Goal: Information Seeking & Learning: Learn about a topic

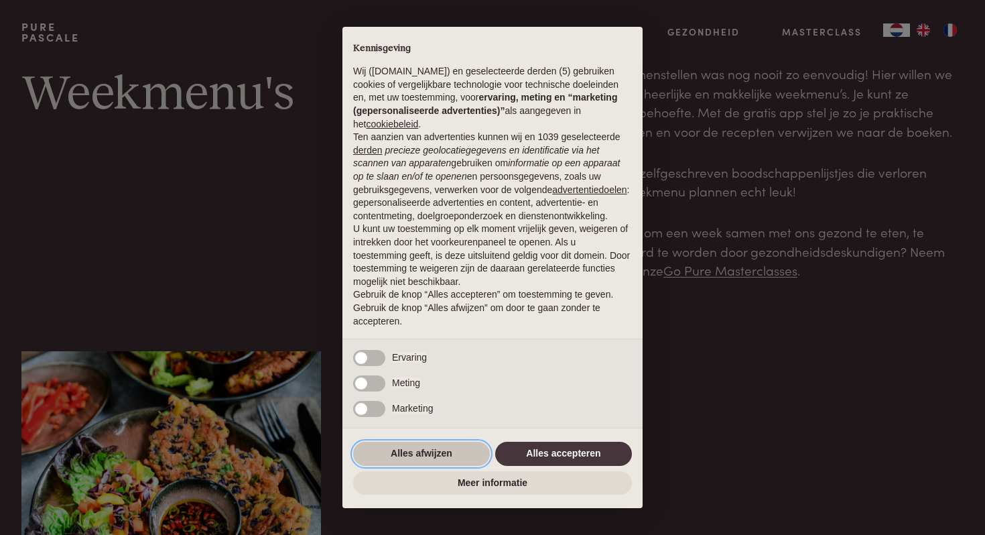
click at [422, 448] on button "Alles afwijzen" at bounding box center [421, 454] width 137 height 24
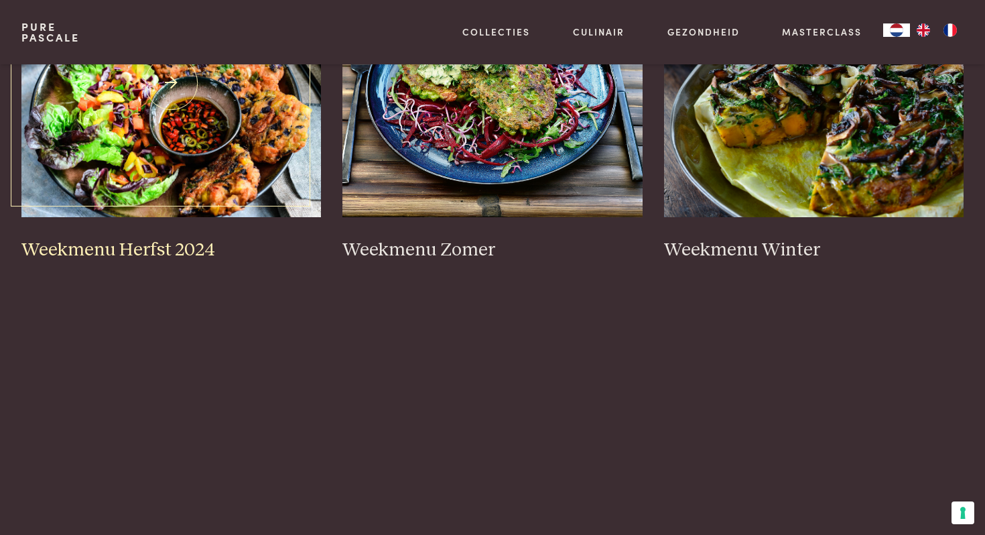
scroll to position [399, 0]
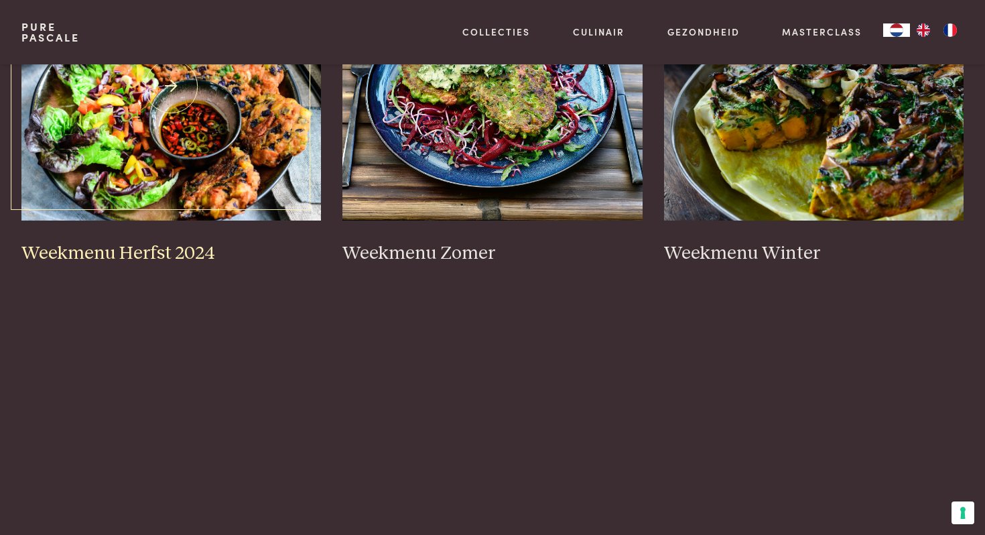
click at [129, 248] on h3 "Weekmenu Herfst 2024" at bounding box center [171, 253] width 300 height 23
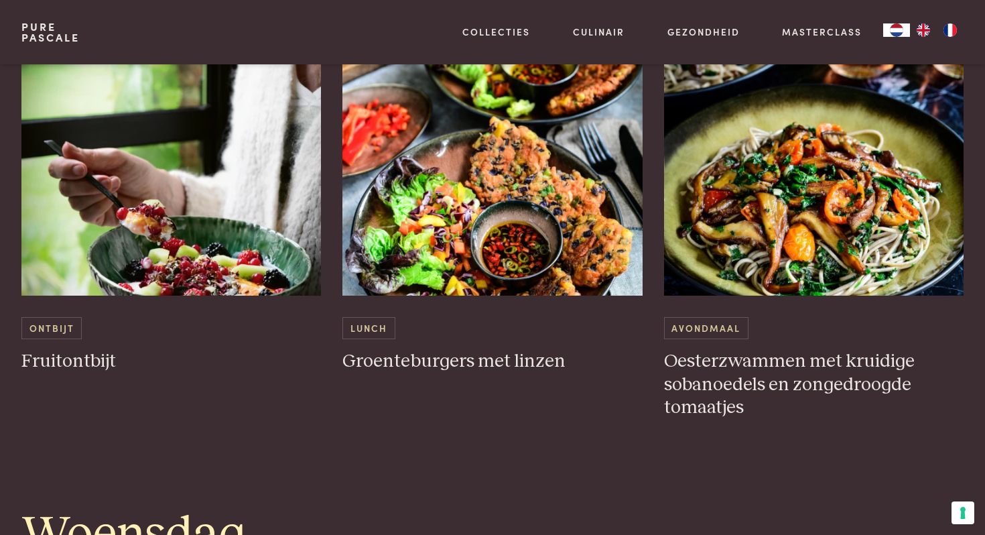
scroll to position [1381, 0]
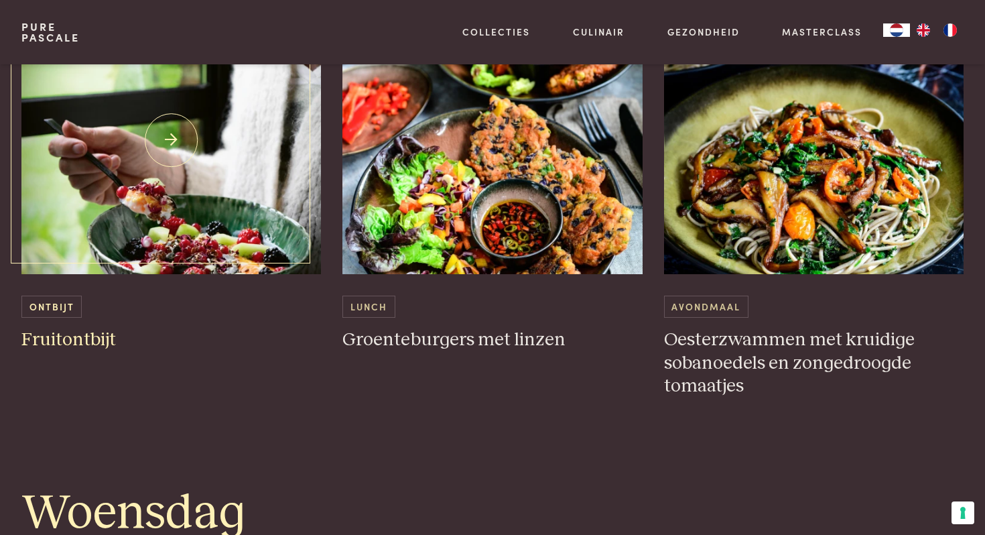
click at [76, 344] on h3 "Fruitontbijt" at bounding box center [171, 339] width 300 height 23
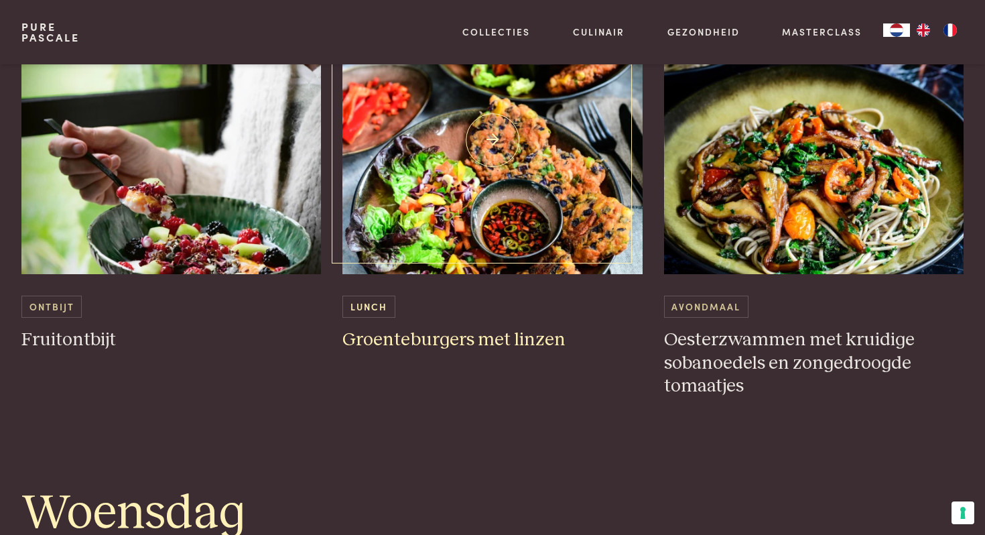
click at [464, 348] on h3 "Groenteburgers met linzen" at bounding box center [492, 339] width 300 height 23
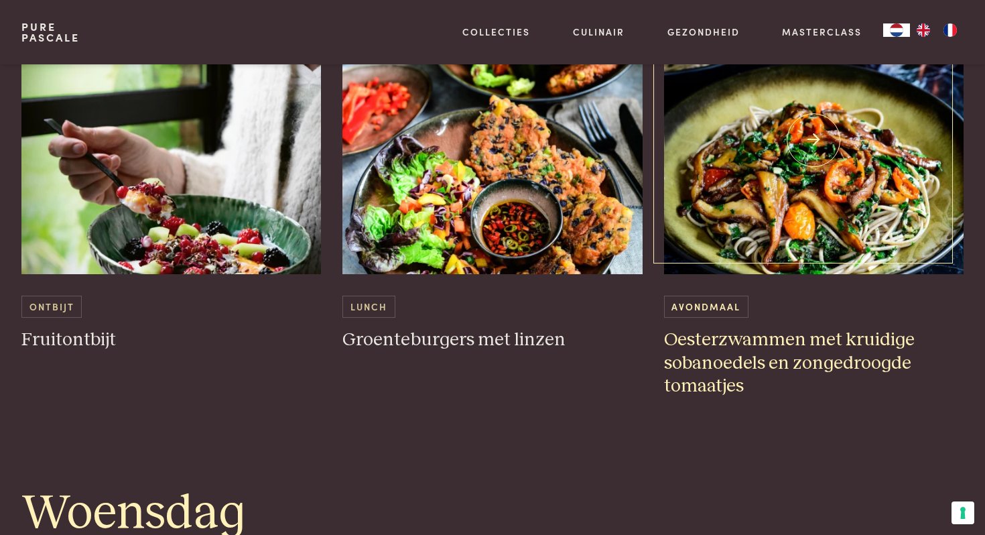
click at [775, 379] on h3 "Oesterzwammen met kruidige sobanoedels en zongedroogde tomaatjes" at bounding box center [814, 363] width 300 height 70
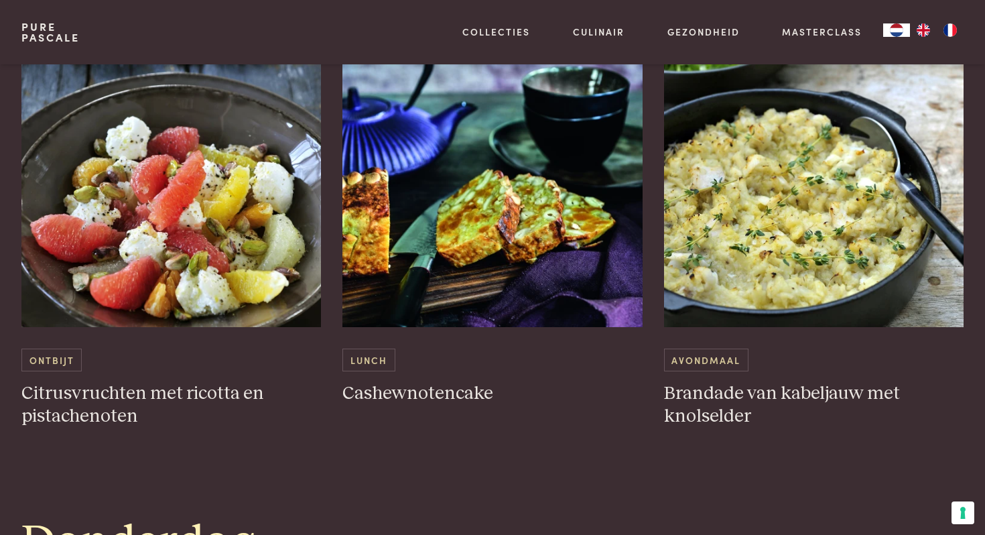
scroll to position [1888, 0]
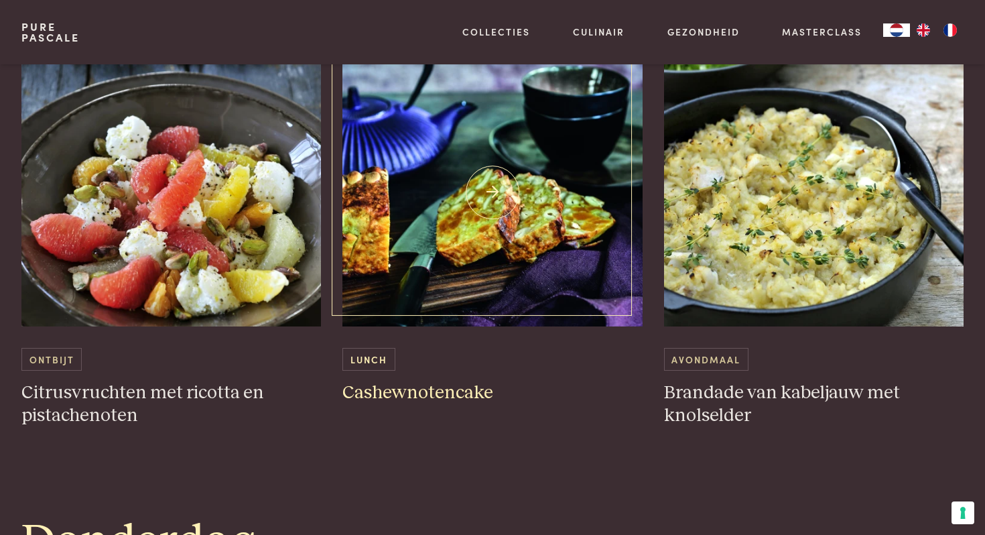
click at [439, 392] on h3 "Cashewnotencake" at bounding box center [492, 392] width 300 height 23
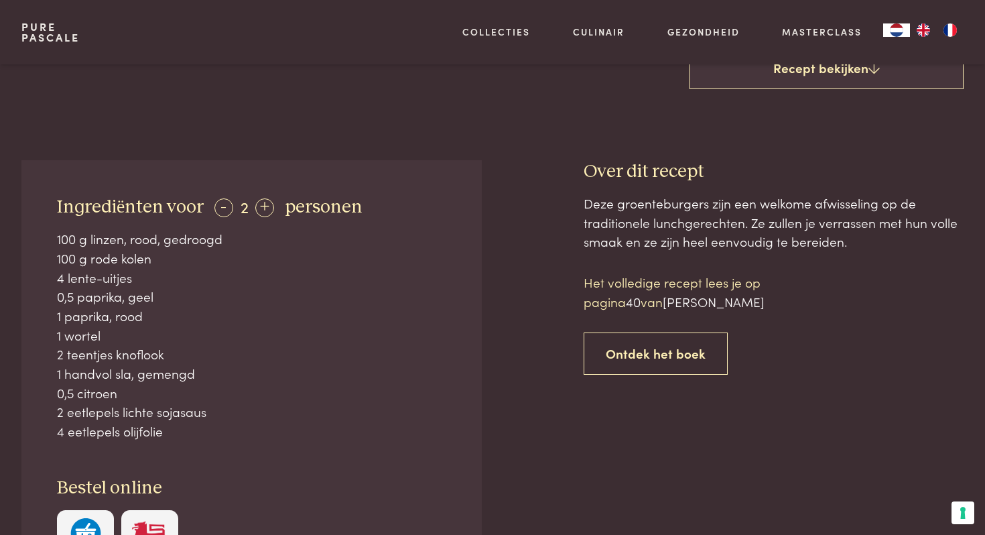
scroll to position [416, 0]
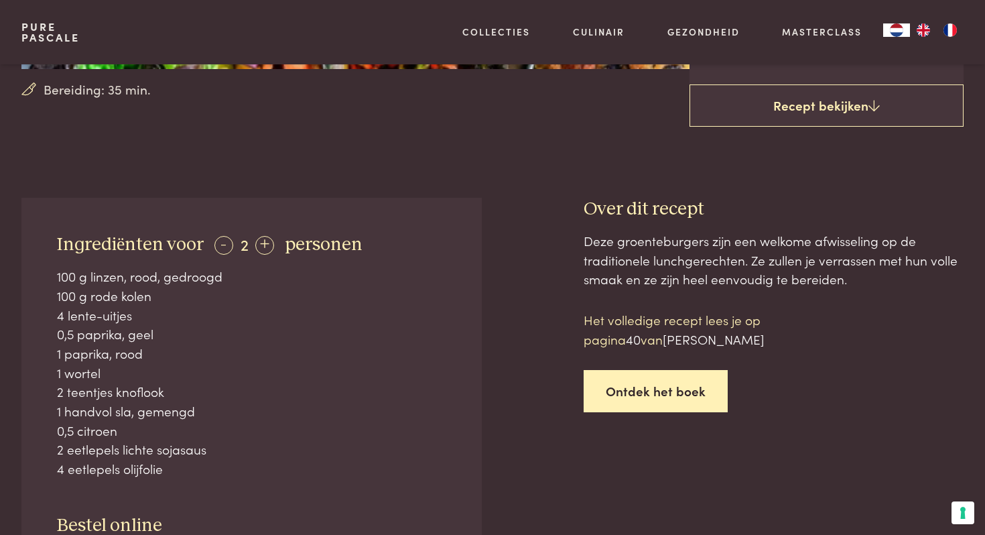
click at [672, 397] on link "Ontdek het boek" at bounding box center [656, 391] width 144 height 42
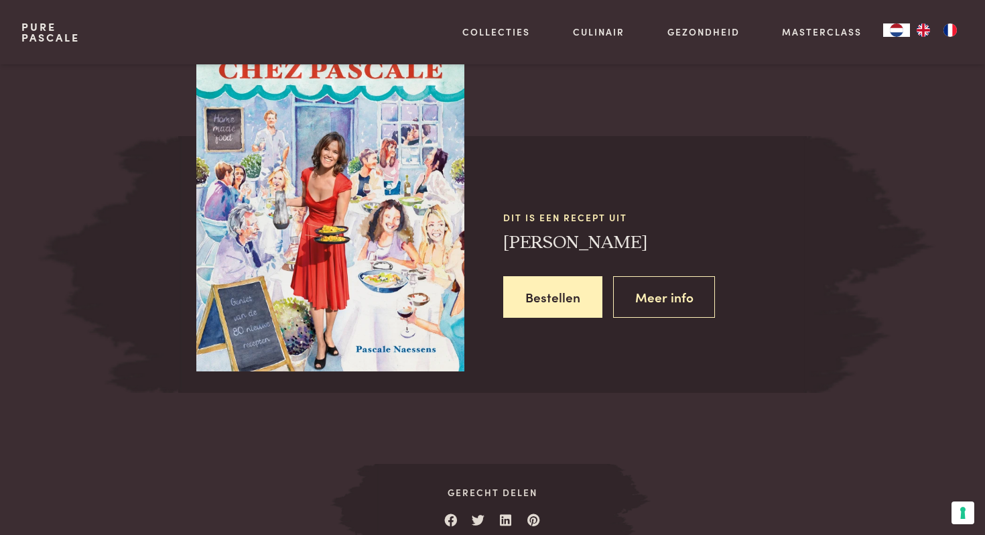
scroll to position [1289, 0]
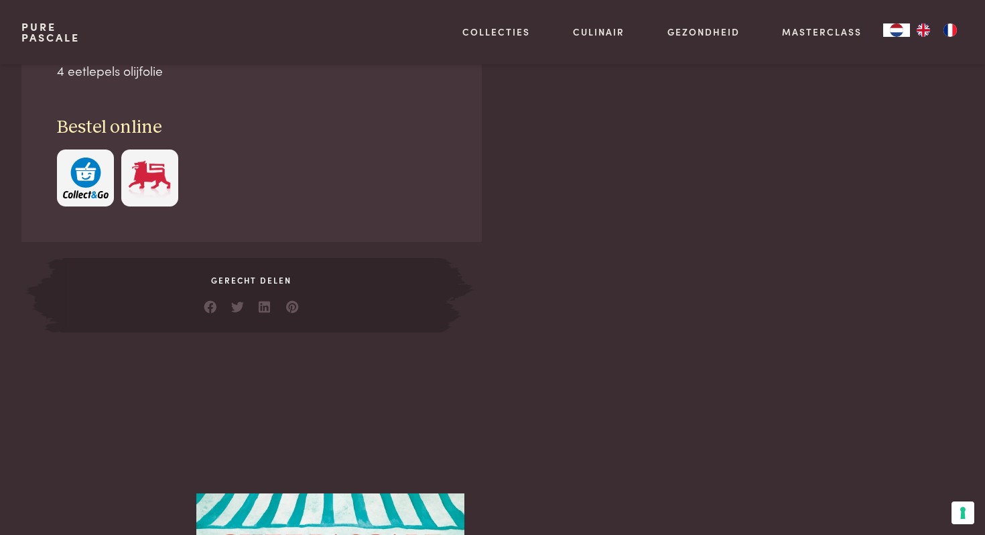
scroll to position [389, 0]
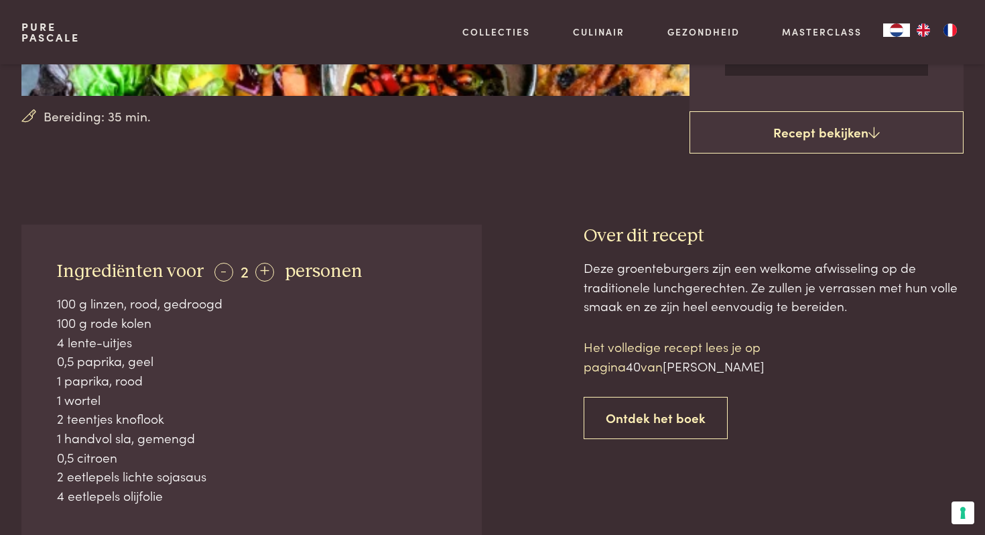
scroll to position [1289, 0]
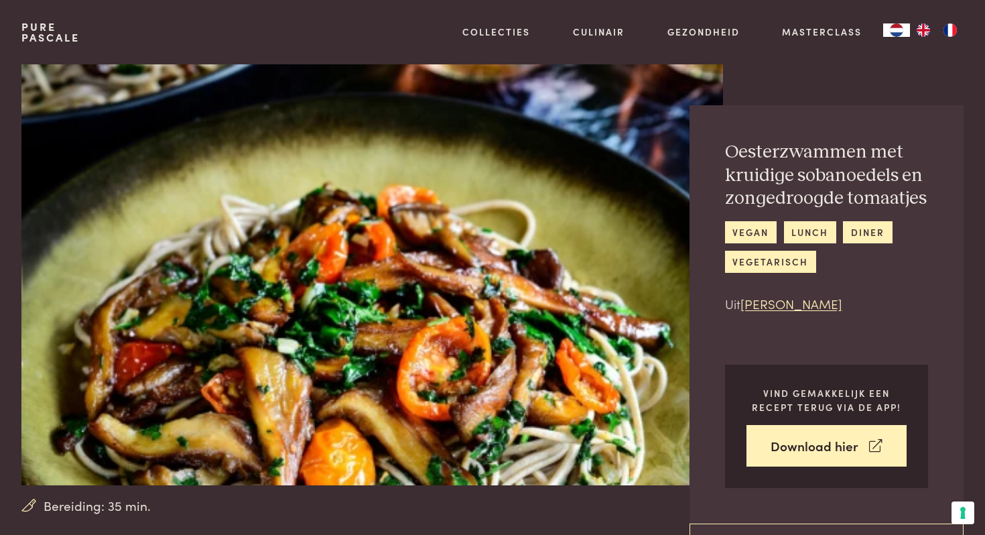
scroll to position [5, 0]
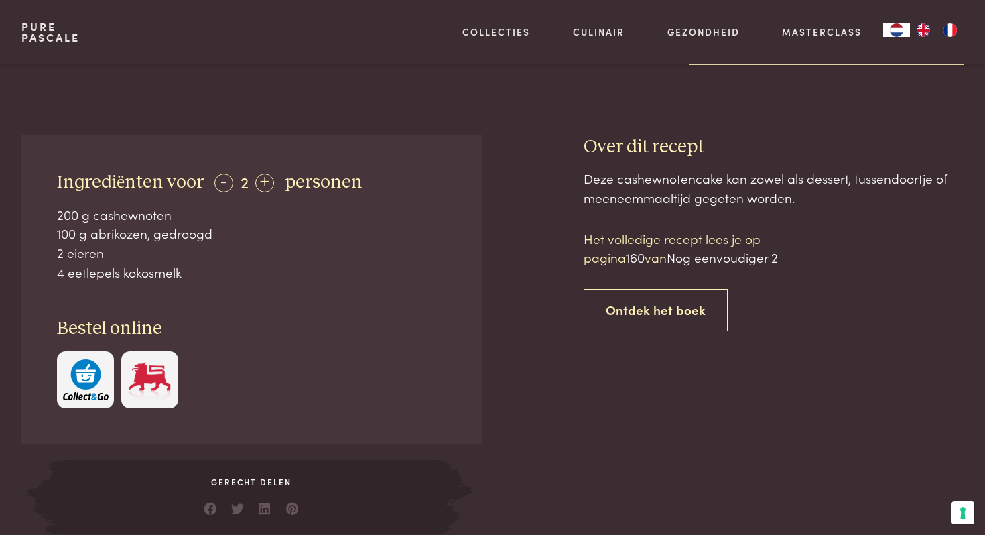
scroll to position [487, 0]
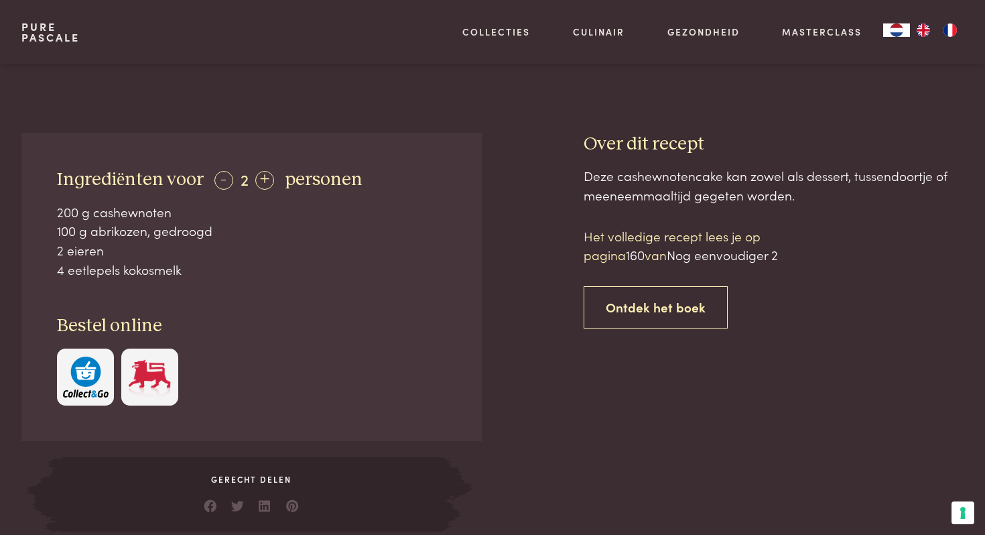
click at [743, 257] on span "Nog eenvoudiger 2" at bounding box center [722, 254] width 111 height 18
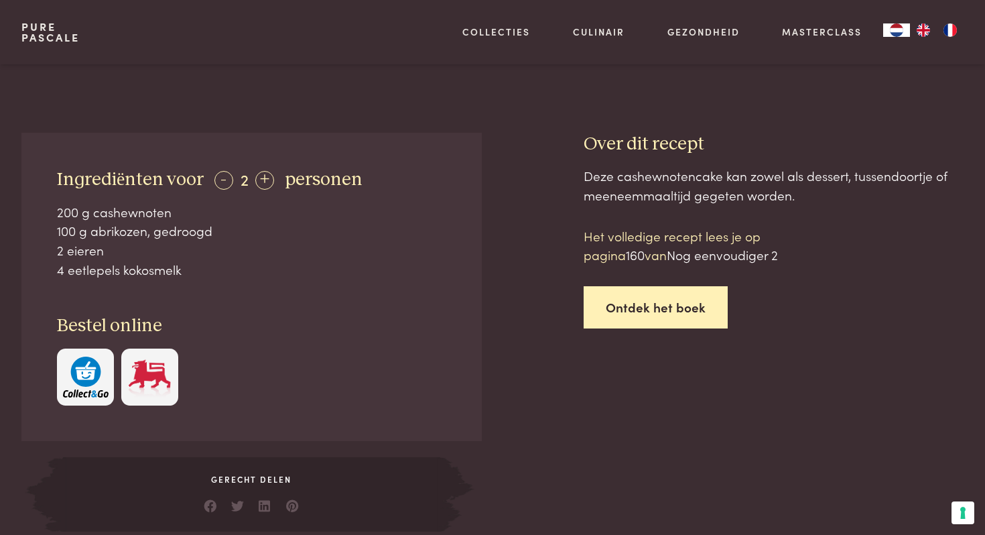
click at [645, 324] on link "Ontdek het boek" at bounding box center [656, 307] width 144 height 42
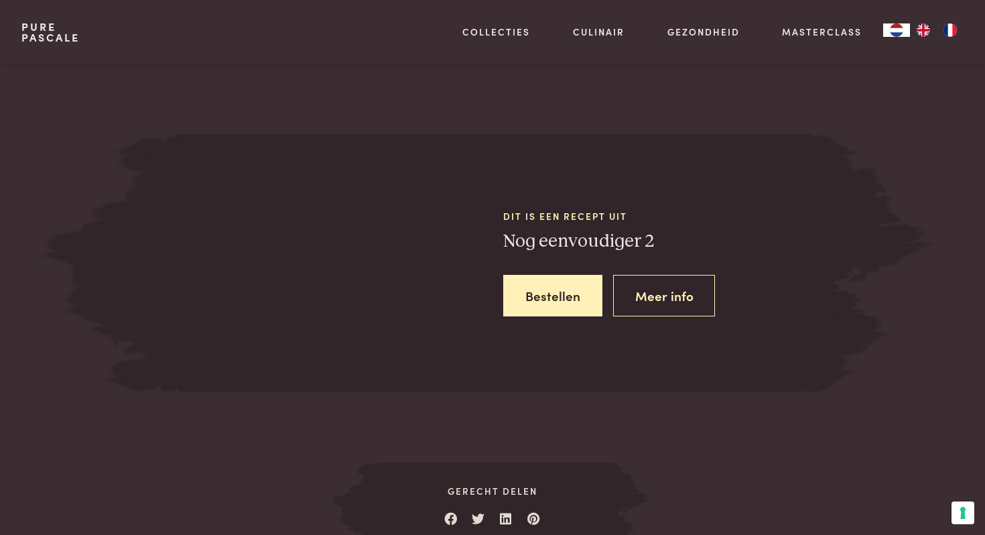
scroll to position [1847, 0]
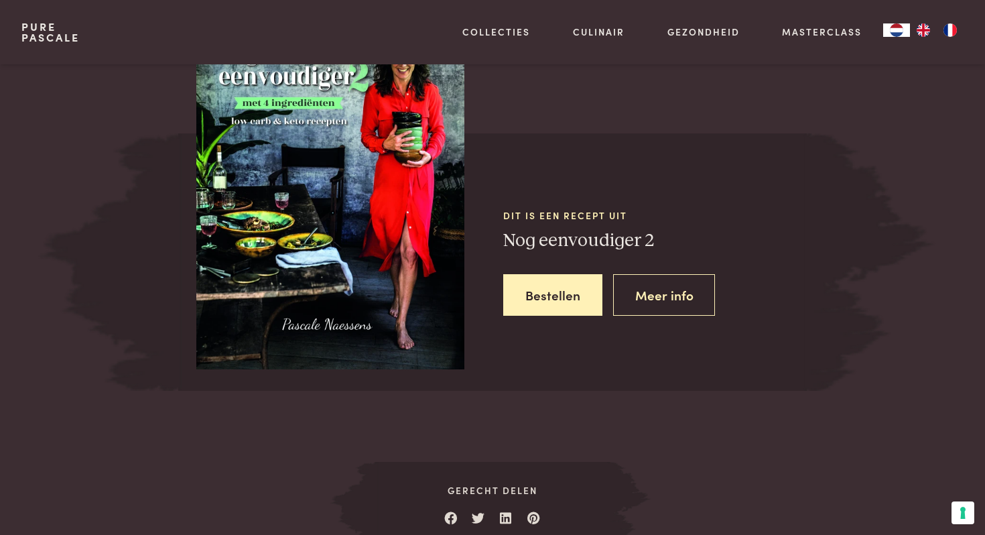
click at [281, 127] on img at bounding box center [330, 190] width 268 height 358
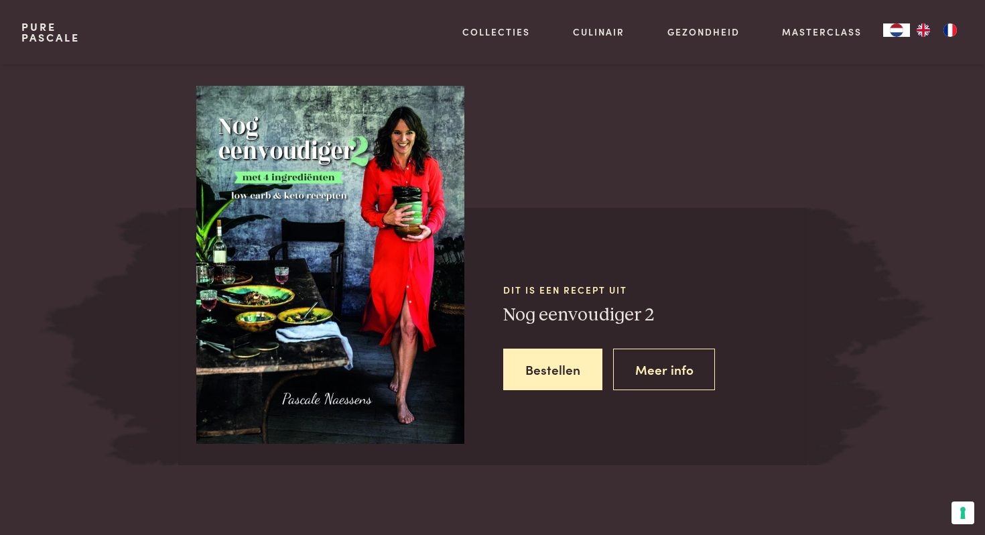
scroll to position [1767, 0]
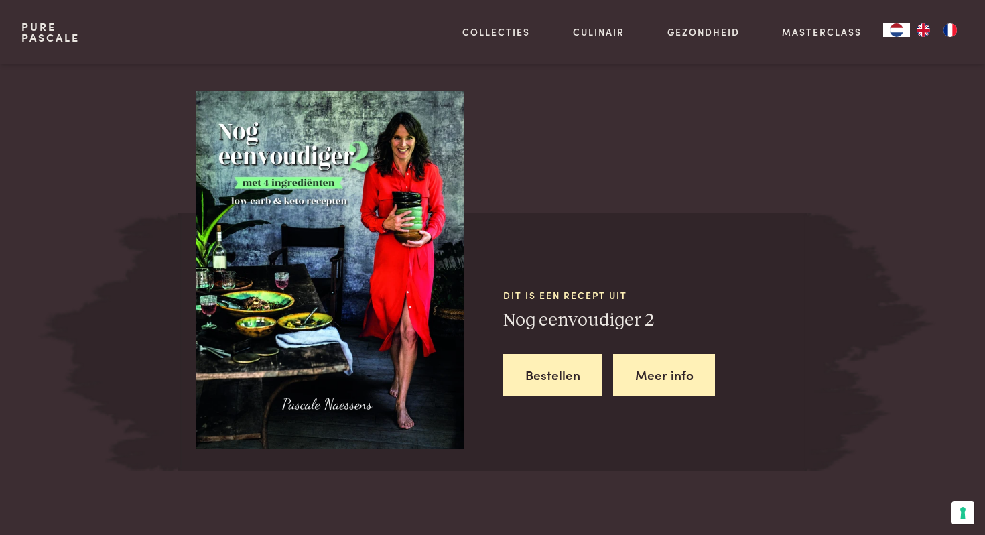
click at [648, 376] on link "Meer info" at bounding box center [664, 375] width 103 height 42
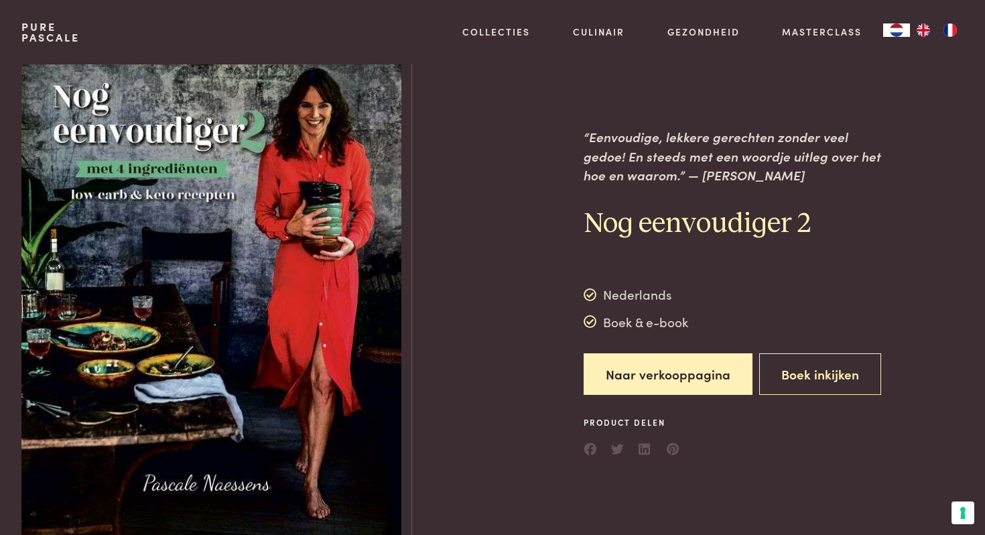
scroll to position [31, 0]
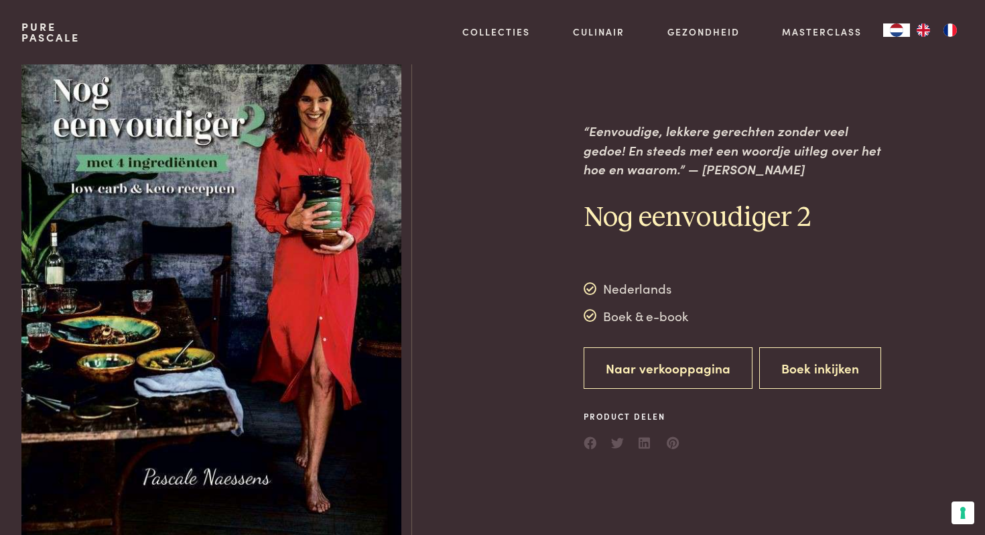
click at [642, 377] on link "Naar verkooppagina" at bounding box center [668, 368] width 169 height 42
